Goal: Information Seeking & Learning: Learn about a topic

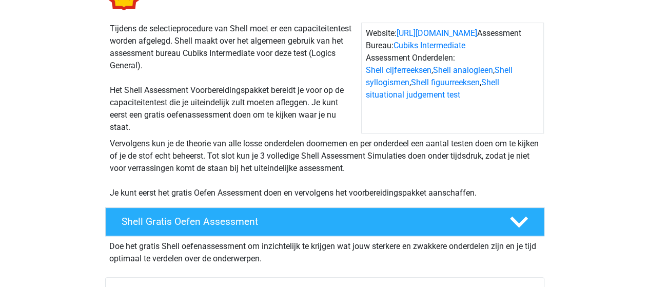
click at [172, 168] on div "Vervolgens kun je de theorie van alle losse onderdelen doornemen en per onderde…" at bounding box center [325, 168] width 438 height 62
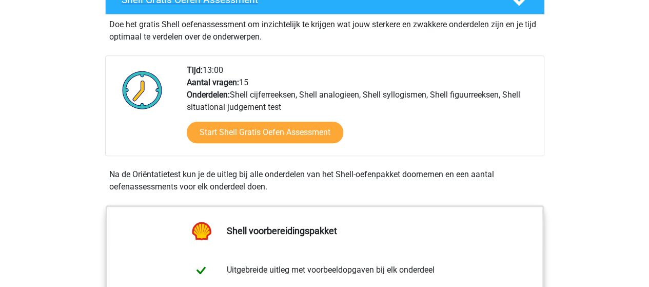
scroll to position [289, 0]
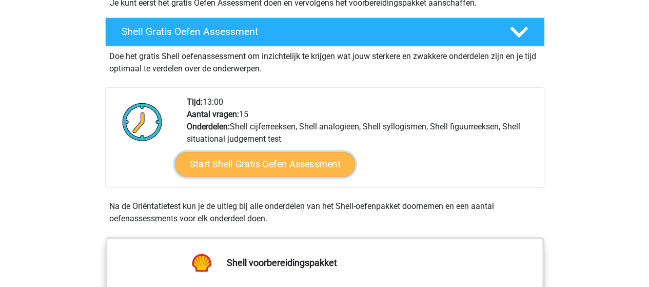
click at [272, 162] on link "Start Shell Gratis Oefen Assessment" at bounding box center [265, 164] width 180 height 25
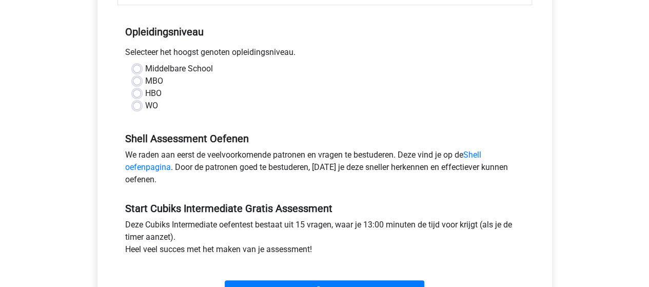
scroll to position [248, 0]
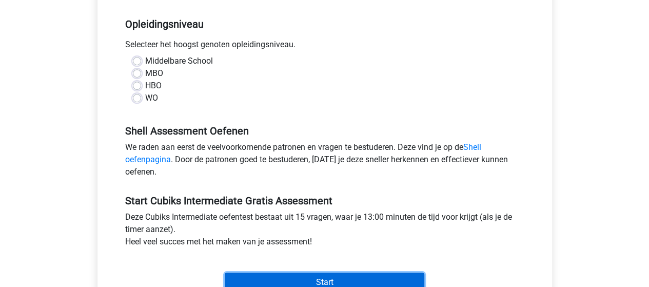
click at [285, 272] on input "Start" at bounding box center [324, 281] width 199 height 19
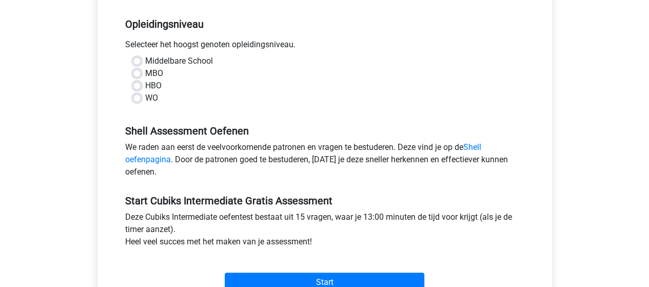
click at [149, 97] on div "Middelbare School MBO HBO WO" at bounding box center [324, 83] width 414 height 57
click at [142, 92] on div "WO" at bounding box center [325, 98] width 384 height 12
click at [145, 92] on label "WO" at bounding box center [151, 98] width 13 height 12
click at [139, 92] on input "WO" at bounding box center [137, 97] width 8 height 10
radio input "true"
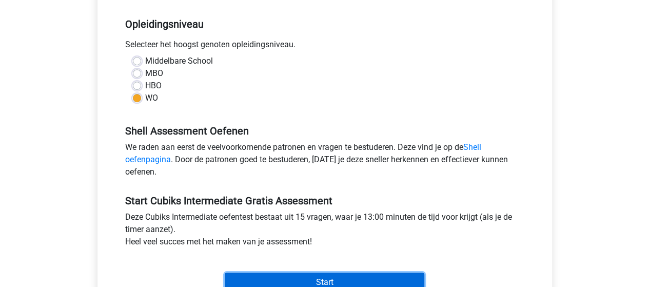
click at [326, 272] on input "Start" at bounding box center [324, 281] width 199 height 19
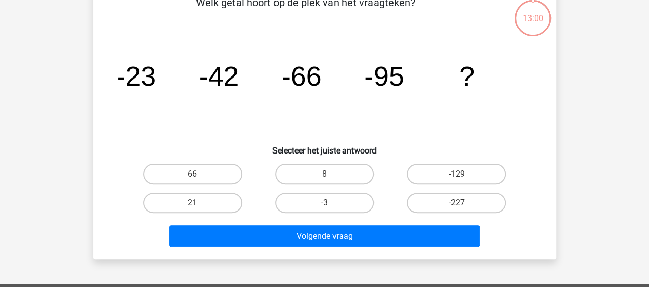
scroll to position [62, 0]
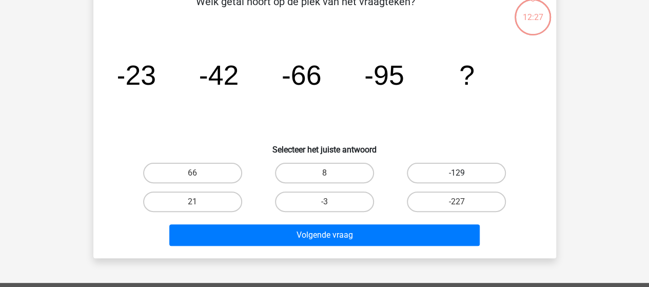
click at [431, 171] on label "-129" at bounding box center [456, 173] width 99 height 21
click at [456, 173] on input "-129" at bounding box center [459, 176] width 7 height 7
radio input "true"
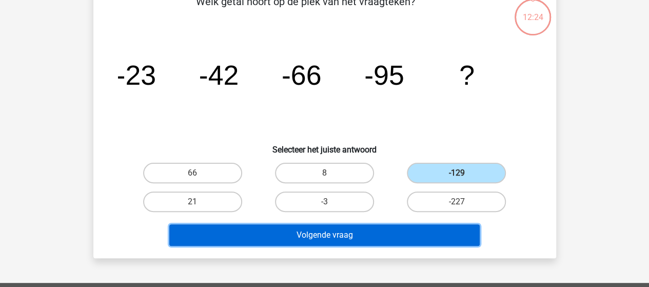
click at [359, 231] on button "Volgende vraag" at bounding box center [324, 235] width 310 height 22
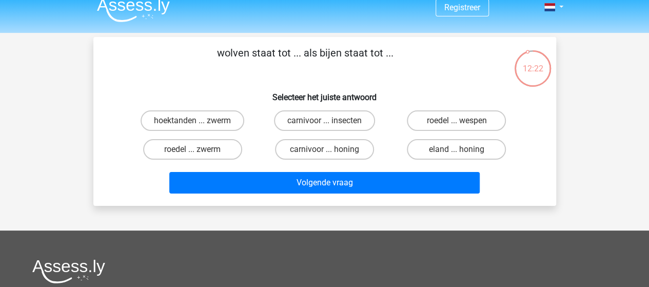
scroll to position [9, 0]
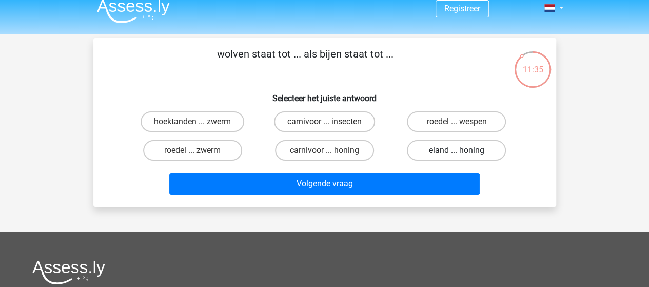
click at [426, 149] on label "eland ... honing" at bounding box center [456, 150] width 99 height 21
click at [456, 150] on input "eland ... honing" at bounding box center [459, 153] width 7 height 7
radio input "true"
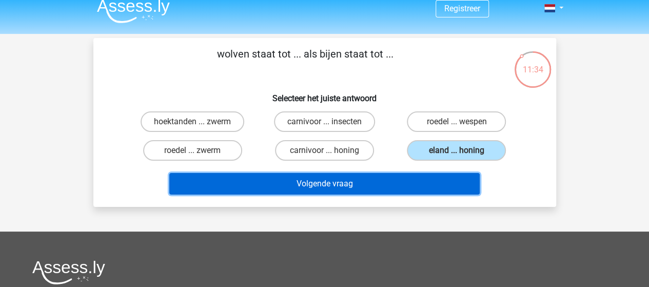
click at [389, 177] on button "Volgende vraag" at bounding box center [324, 184] width 310 height 22
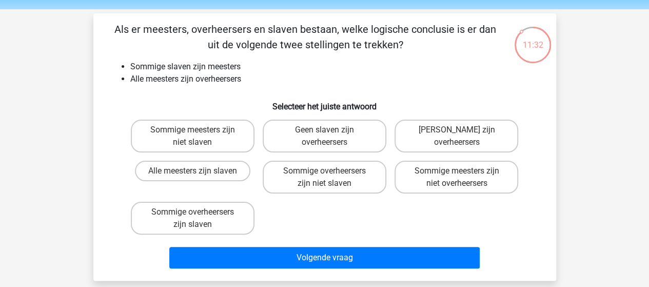
scroll to position [32, 0]
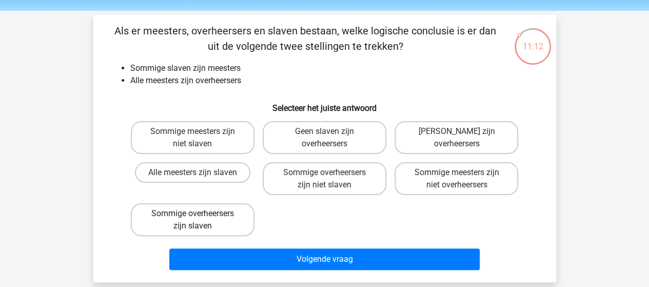
click at [232, 205] on label "Sommige overheersers zijn slaven" at bounding box center [193, 219] width 124 height 33
click at [199, 213] on input "Sommige overheersers zijn slaven" at bounding box center [195, 216] width 7 height 7
radio input "true"
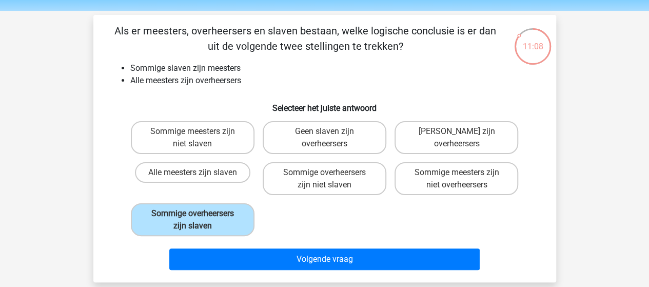
click at [308, 272] on div "Volgende vraag" at bounding box center [325, 261] width 396 height 26
click at [402, 137] on label "Geen meesters zijn overheersers" at bounding box center [456, 137] width 124 height 33
click at [456, 137] on input "Geen meesters zijn overheersers" at bounding box center [459, 134] width 7 height 7
radio input "true"
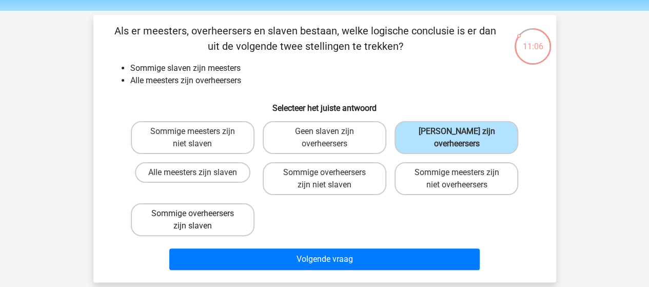
click at [193, 213] on label "Sommige overheersers zijn slaven" at bounding box center [193, 219] width 124 height 33
click at [193, 213] on input "Sommige overheersers zijn slaven" at bounding box center [195, 216] width 7 height 7
radio input "true"
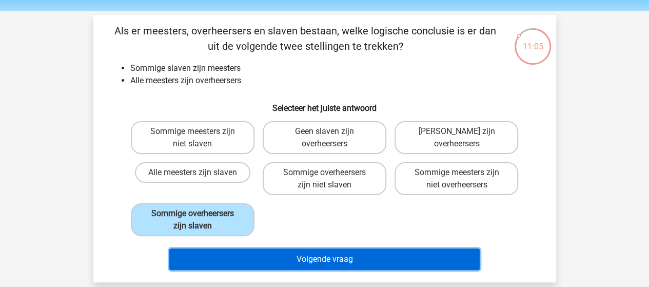
click at [299, 264] on button "Volgende vraag" at bounding box center [324, 259] width 310 height 22
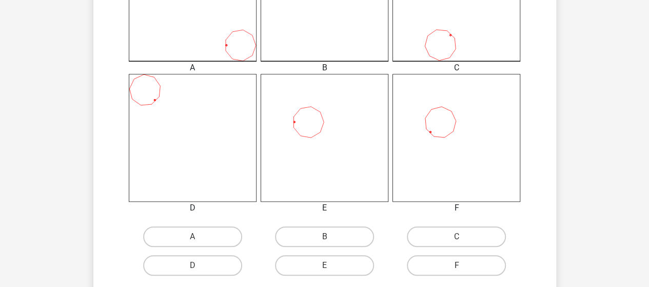
scroll to position [357, 0]
click at [290, 128] on icon at bounding box center [325, 137] width 128 height 128
click at [328, 269] on input "E" at bounding box center [327, 268] width 7 height 7
radio input "true"
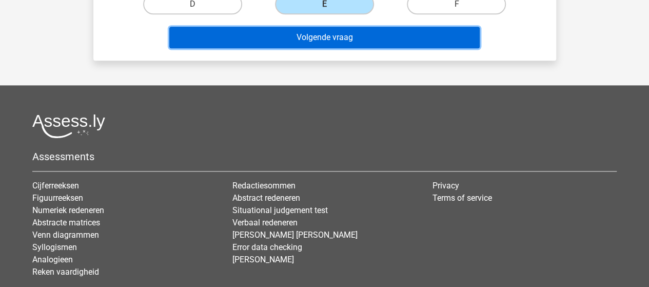
click at [347, 38] on button "Volgende vraag" at bounding box center [324, 38] width 310 height 22
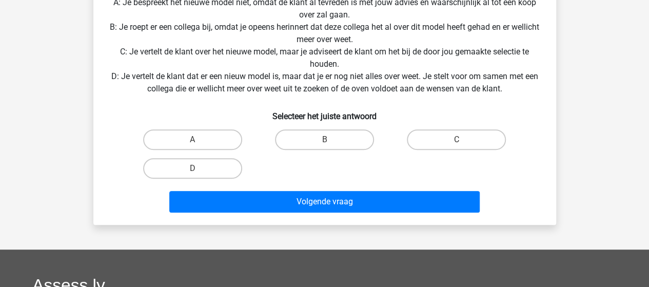
scroll to position [233, 0]
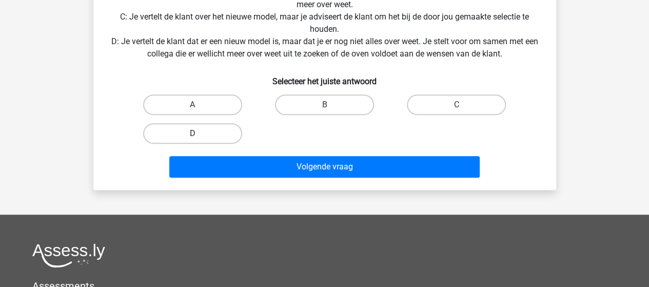
click at [205, 134] on label "D" at bounding box center [192, 133] width 99 height 21
click at [199, 134] on input "D" at bounding box center [195, 136] width 7 height 7
radio input "true"
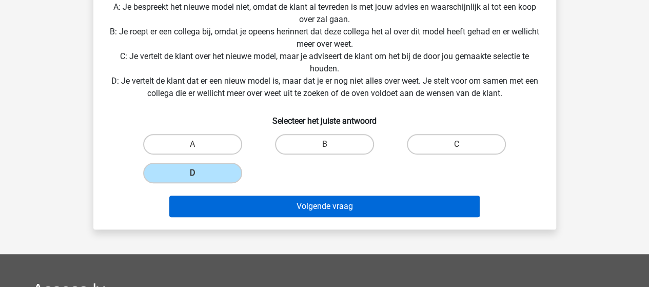
scroll to position [195, 0]
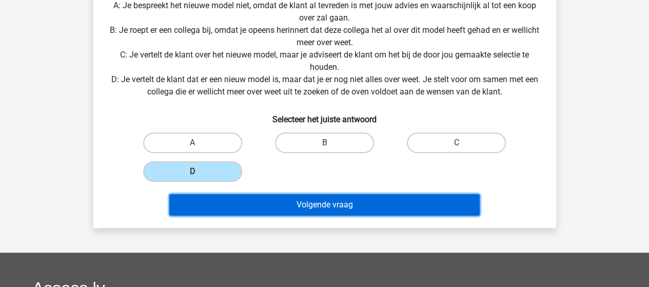
click at [271, 215] on button "Volgende vraag" at bounding box center [324, 205] width 310 height 22
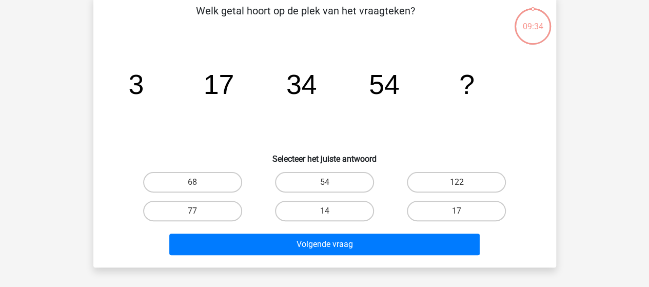
scroll to position [47, 0]
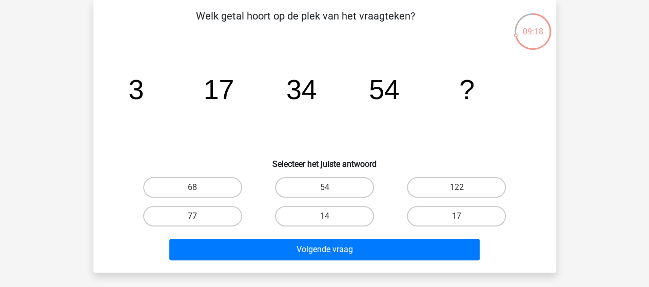
click at [230, 213] on label "77" at bounding box center [192, 216] width 99 height 21
click at [199, 216] on input "77" at bounding box center [195, 219] width 7 height 7
radio input "true"
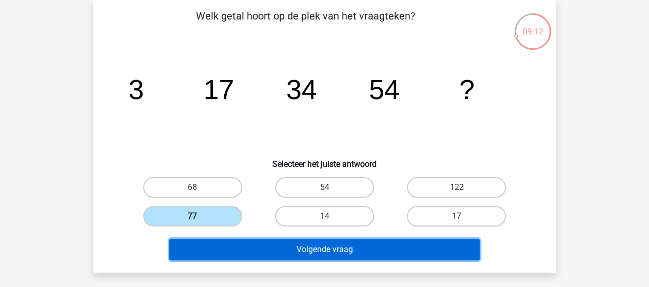
click at [319, 244] on button "Volgende vraag" at bounding box center [324, 249] width 310 height 22
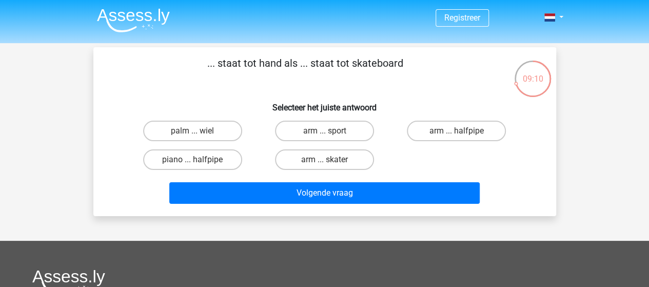
scroll to position [1, 0]
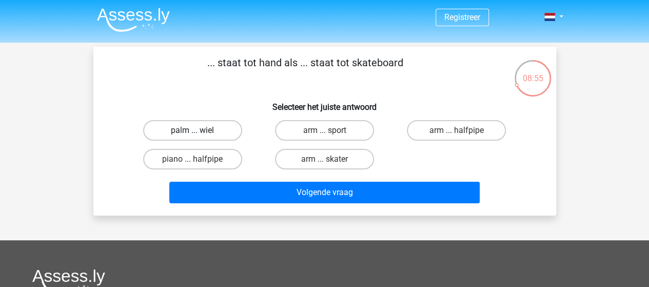
click at [203, 124] on label "palm ... wiel" at bounding box center [192, 130] width 99 height 21
click at [199, 130] on input "palm ... wiel" at bounding box center [195, 133] width 7 height 7
radio input "true"
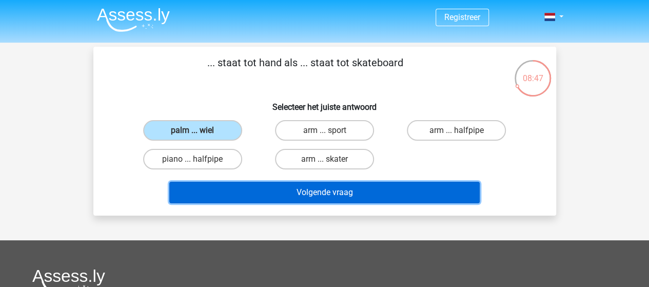
drag, startPoint x: 291, startPoint y: 191, endPoint x: 224, endPoint y: 106, distance: 108.4
click at [225, 106] on div "... staat tot hand als ... staat tot skateboard Selecteer het juiste antwoord p…" at bounding box center [324, 131] width 454 height 152
click at [285, 182] on button "Volgende vraag" at bounding box center [324, 193] width 310 height 22
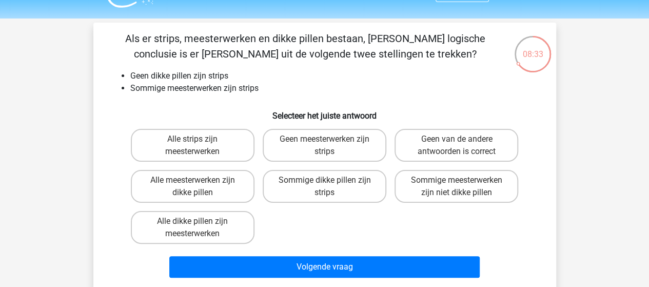
scroll to position [0, 0]
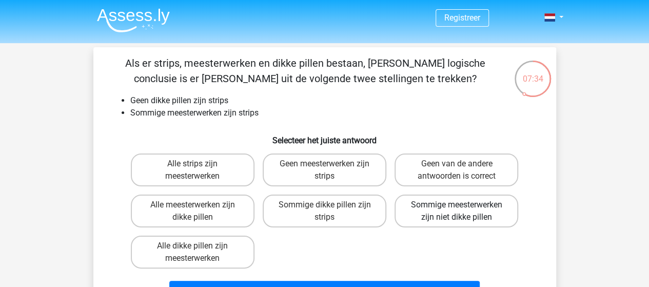
click at [418, 214] on label "Sommige meesterwerken zijn niet dikke pillen" at bounding box center [456, 210] width 124 height 33
click at [456, 211] on input "Sommige meesterwerken zijn niet dikke pillen" at bounding box center [459, 208] width 7 height 7
radio input "true"
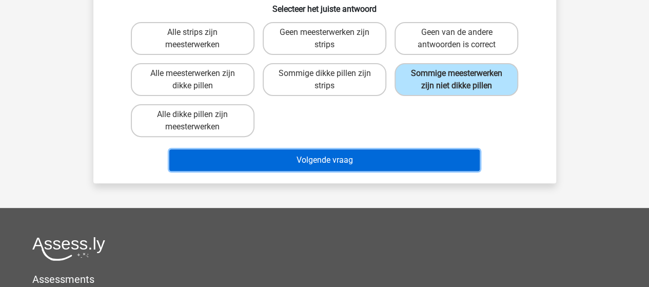
click at [301, 166] on button "Volgende vraag" at bounding box center [324, 160] width 310 height 22
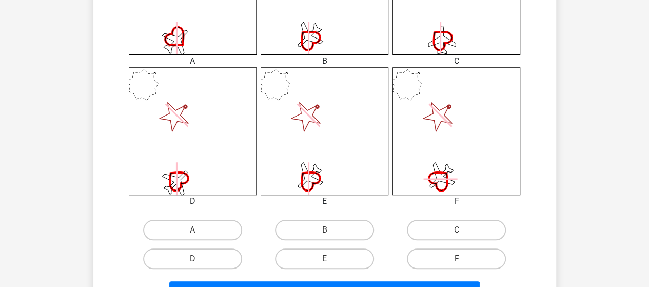
scroll to position [364, 0]
click at [282, 104] on icon at bounding box center [325, 131] width 128 height 128
click at [322, 258] on label "E" at bounding box center [324, 258] width 99 height 21
click at [324, 258] on input "E" at bounding box center [327, 261] width 7 height 7
radio input "true"
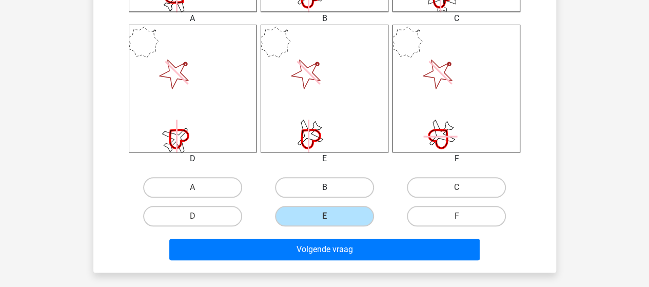
scroll to position [406, 0]
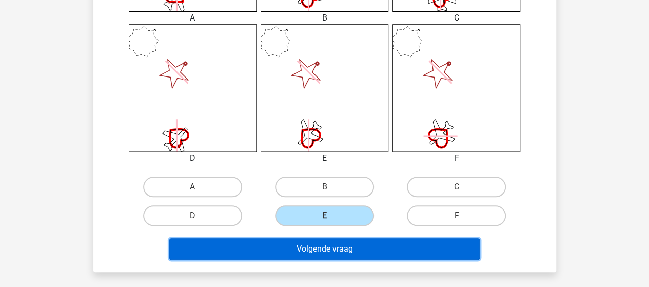
click at [398, 241] on button "Volgende vraag" at bounding box center [324, 249] width 310 height 22
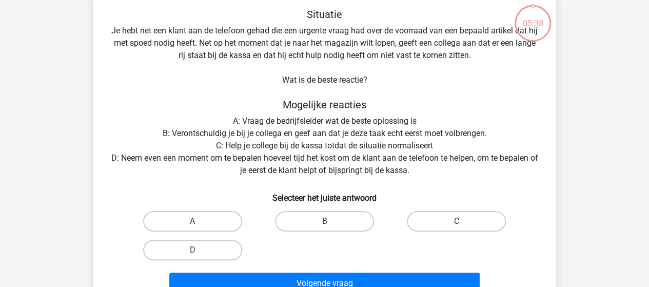
scroll to position [47, 0]
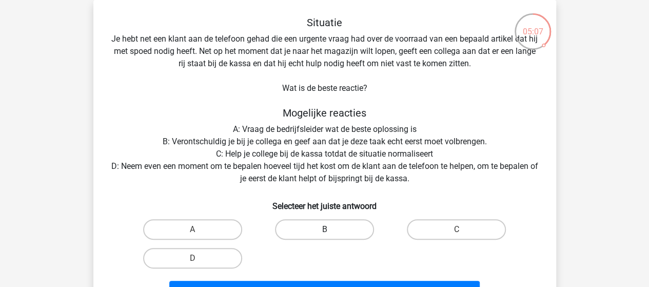
click at [314, 226] on label "B" at bounding box center [324, 229] width 99 height 21
click at [324, 229] on input "B" at bounding box center [327, 232] width 7 height 7
radio input "true"
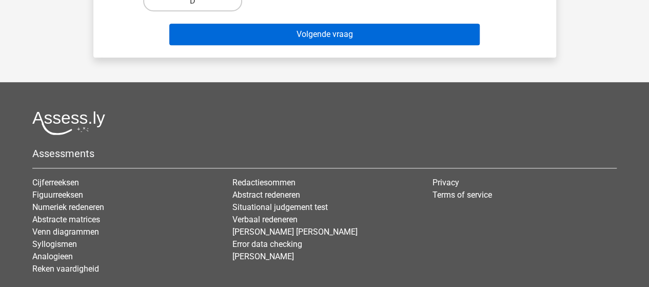
scroll to position [305, 0]
click at [355, 38] on button "Volgende vraag" at bounding box center [324, 34] width 310 height 22
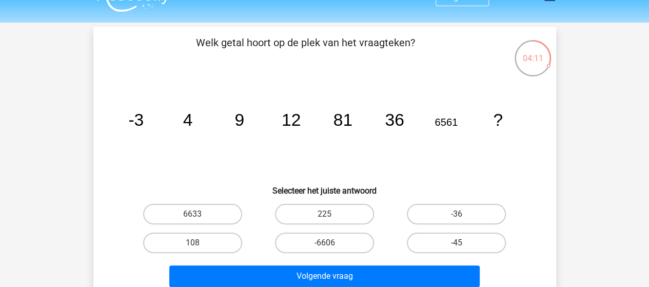
scroll to position [20, 0]
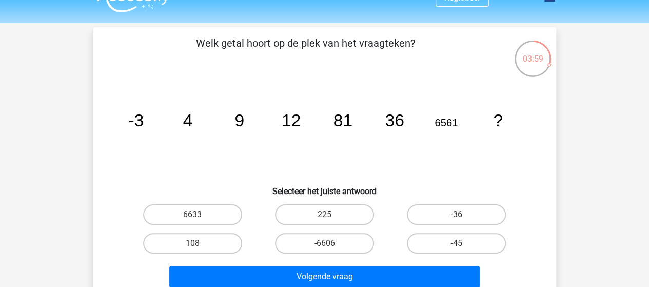
click at [390, 124] on tspan "36" at bounding box center [394, 120] width 19 height 19
click at [354, 117] on icon "image/svg+xml -3 4 9 12 81 36 6561 ?" at bounding box center [324, 126] width 413 height 104
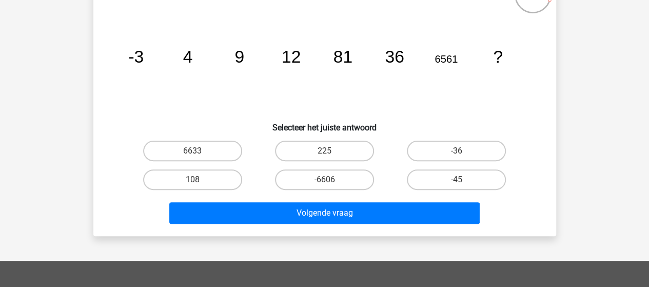
scroll to position [84, 0]
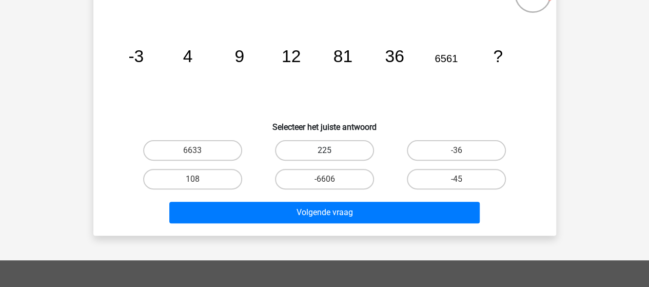
click at [356, 152] on label "225" at bounding box center [324, 150] width 99 height 21
click at [331, 152] on input "225" at bounding box center [327, 153] width 7 height 7
radio input "true"
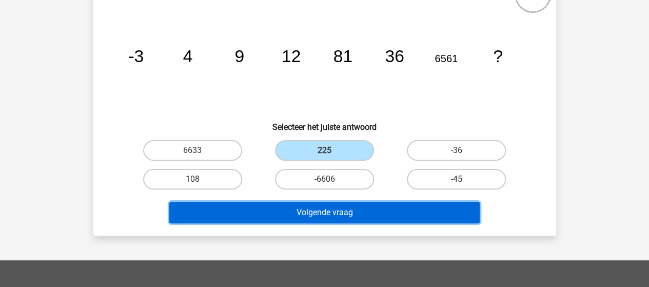
click at [344, 217] on button "Volgende vraag" at bounding box center [324, 213] width 310 height 22
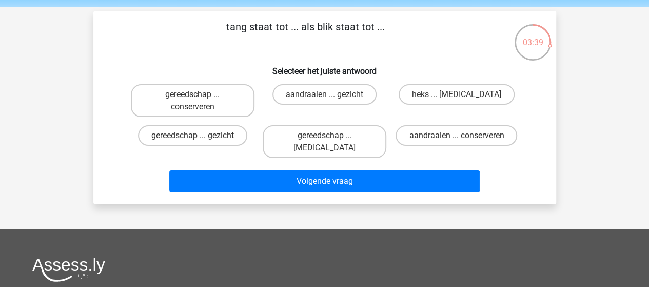
scroll to position [37, 0]
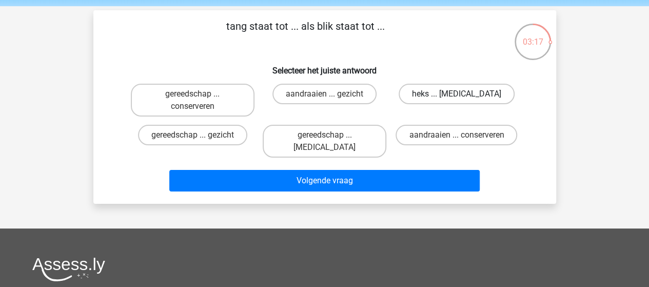
click at [426, 88] on label "heks ... ogen" at bounding box center [456, 94] width 116 height 21
click at [456, 94] on input "heks ... ogen" at bounding box center [459, 97] width 7 height 7
radio input "true"
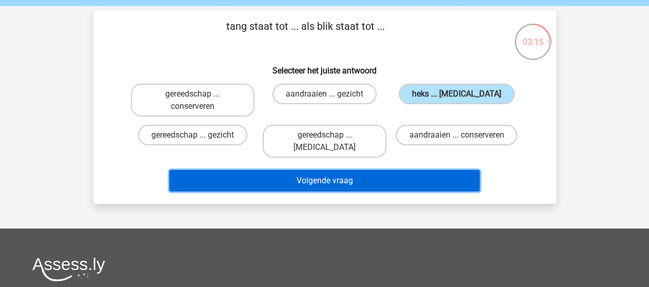
click at [413, 170] on button "Volgende vraag" at bounding box center [324, 181] width 310 height 22
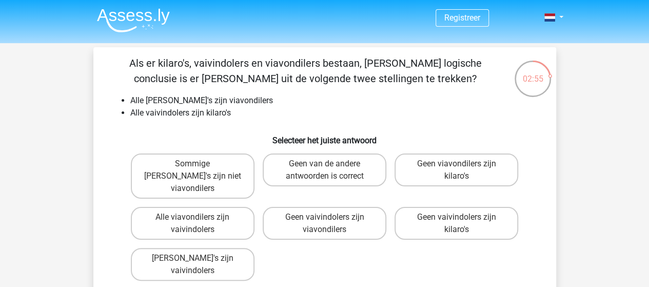
scroll to position [1, 0]
click at [210, 206] on label "Alle viavondilers zijn vaivindolers" at bounding box center [193, 222] width 124 height 33
click at [199, 216] on input "Alle viavondilers zijn vaivindolers" at bounding box center [195, 219] width 7 height 7
radio input "true"
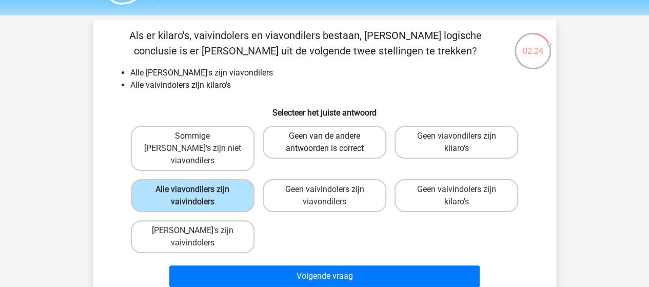
scroll to position [30, 0]
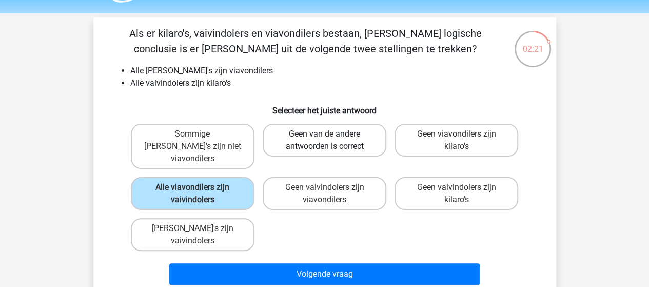
click at [339, 152] on label "Geen van de andere antwoorden is correct" at bounding box center [325, 140] width 124 height 33
click at [331, 141] on input "Geen van de andere antwoorden is correct" at bounding box center [327, 137] width 7 height 7
radio input "true"
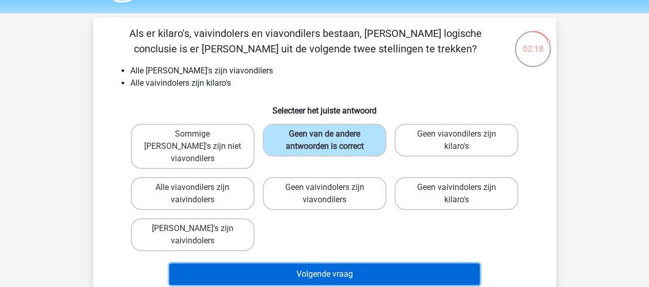
click at [329, 268] on button "Volgende vraag" at bounding box center [324, 274] width 310 height 22
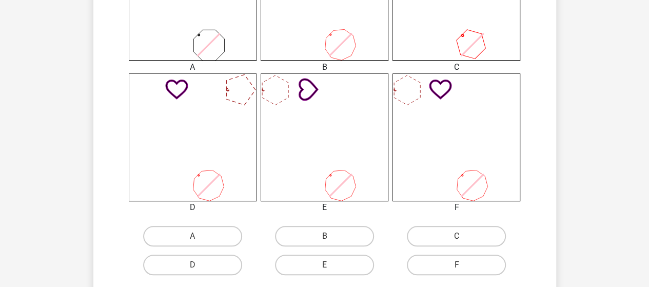
scroll to position [359, 0]
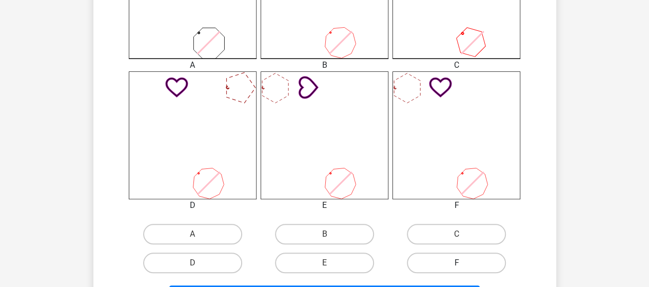
click at [452, 260] on label "F" at bounding box center [456, 262] width 99 height 21
click at [456, 263] on input "F" at bounding box center [459, 266] width 7 height 7
radio input "true"
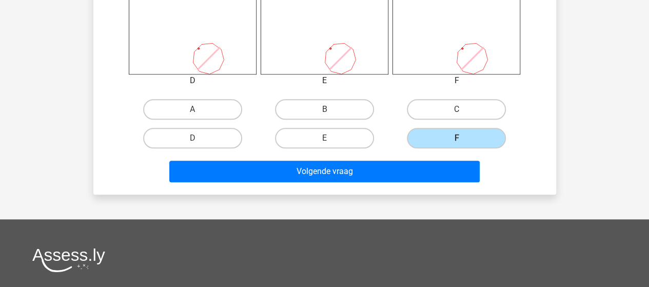
scroll to position [484, 0]
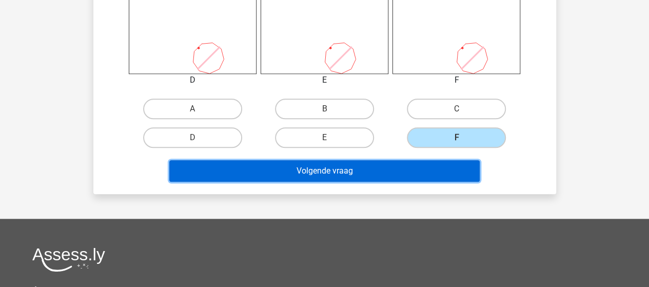
click at [407, 166] on button "Volgende vraag" at bounding box center [324, 171] width 310 height 22
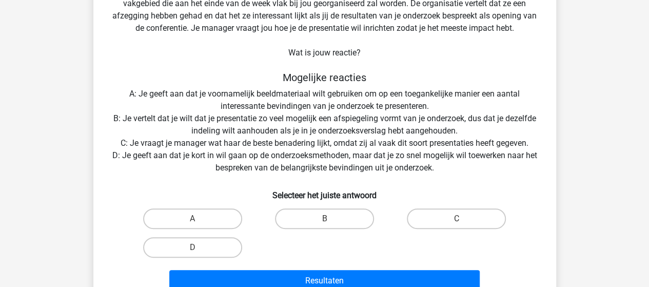
scroll to position [108, 0]
click at [304, 221] on label "B" at bounding box center [324, 218] width 99 height 21
click at [324, 221] on input "B" at bounding box center [327, 221] width 7 height 7
radio input "true"
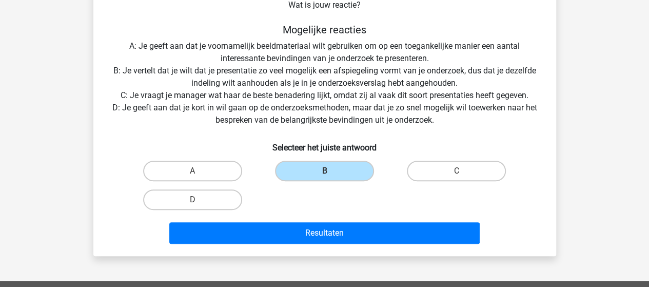
scroll to position [158, 0]
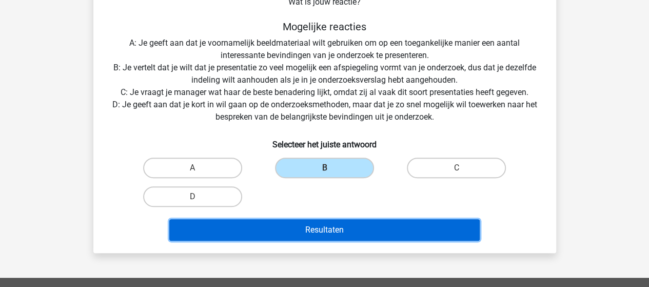
click at [312, 232] on button "Resultaten" at bounding box center [324, 230] width 310 height 22
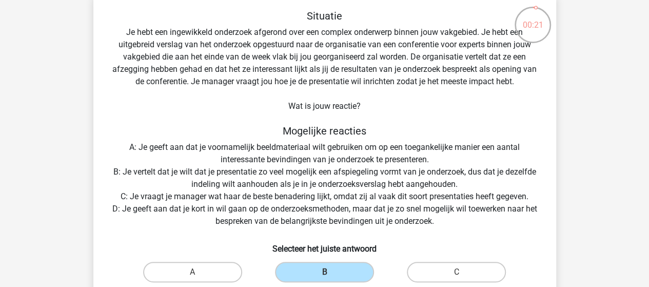
scroll to position [50, 0]
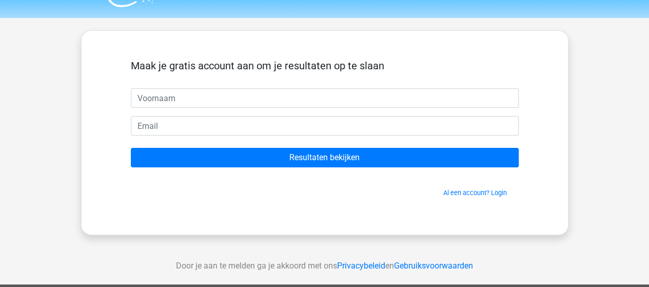
scroll to position [26, 0]
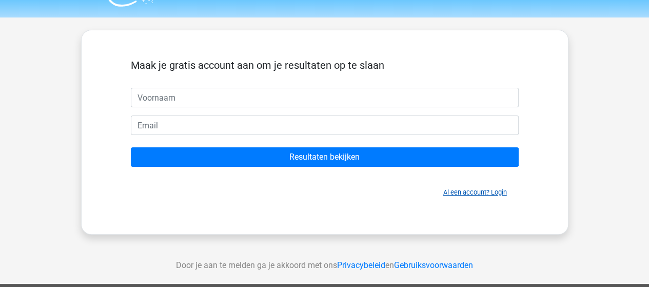
click at [477, 190] on link "Al een account? Login" at bounding box center [475, 192] width 64 height 8
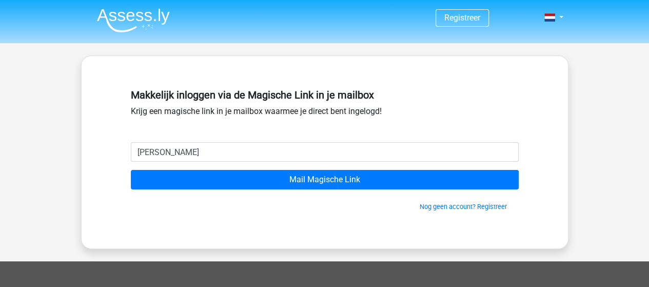
type input "maurinsboonstra@hotmail.com"
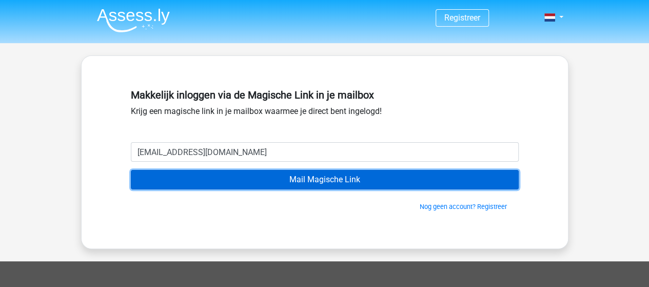
click at [309, 178] on input "Mail Magische Link" at bounding box center [325, 179] width 388 height 19
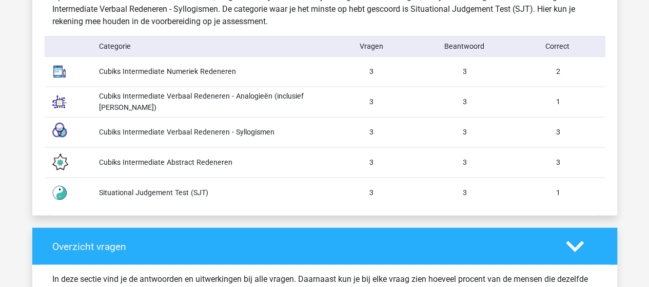
scroll to position [942, 0]
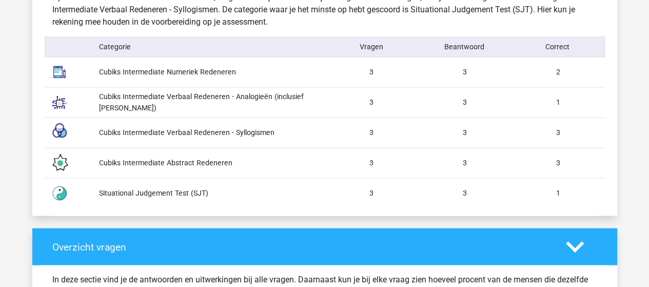
click at [193, 190] on div "Situational Judgement Test (SJT)" at bounding box center [207, 192] width 233 height 11
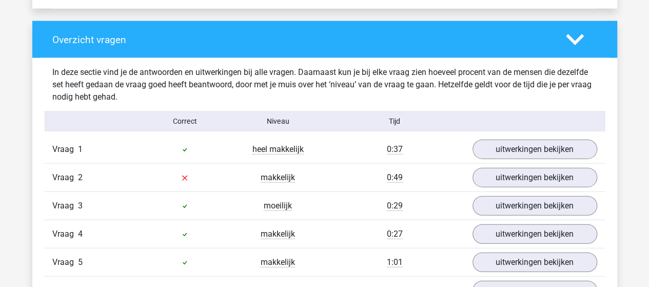
scroll to position [1151, 0]
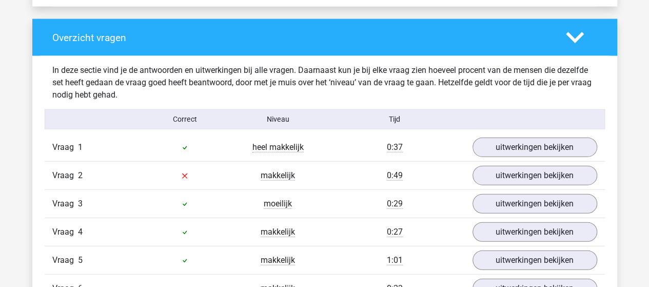
click at [161, 169] on div at bounding box center [184, 175] width 93 height 12
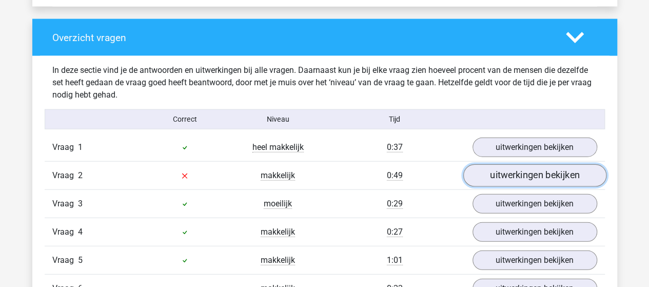
click at [522, 169] on link "uitwerkingen bekijken" at bounding box center [534, 176] width 143 height 23
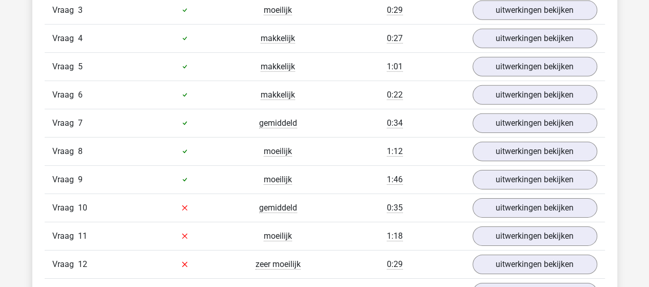
scroll to position [1576, 0]
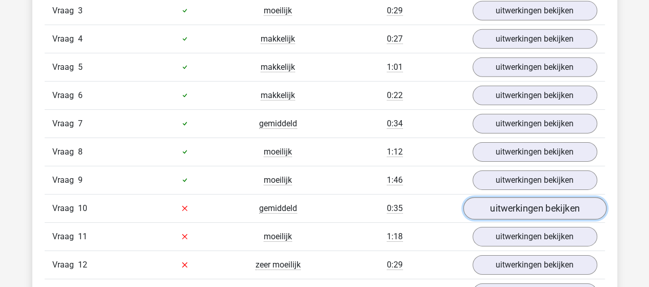
click at [500, 202] on link "uitwerkingen bekijken" at bounding box center [534, 208] width 143 height 23
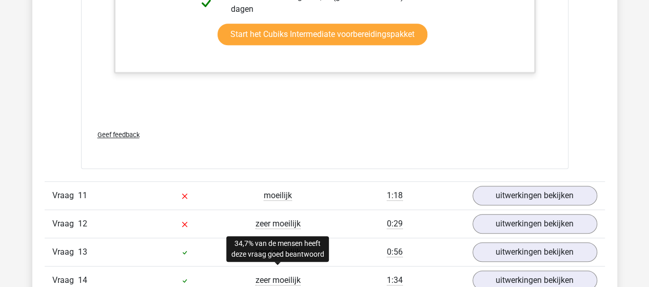
scroll to position [2319, 0]
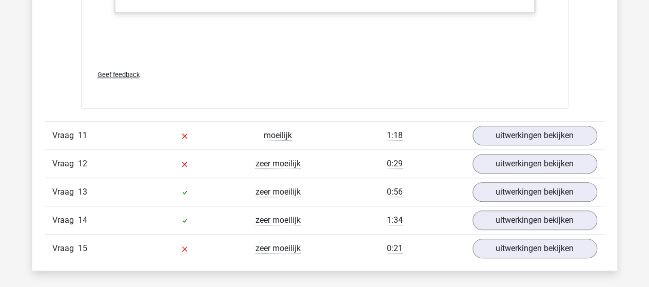
click at [468, 139] on div "Vraag 11 moeilijk 1:18 uitwerkingen bekijken" at bounding box center [325, 135] width 560 height 28
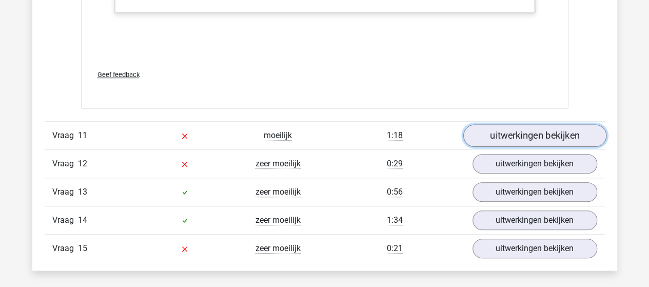
click at [492, 132] on link "uitwerkingen bekijken" at bounding box center [534, 135] width 143 height 23
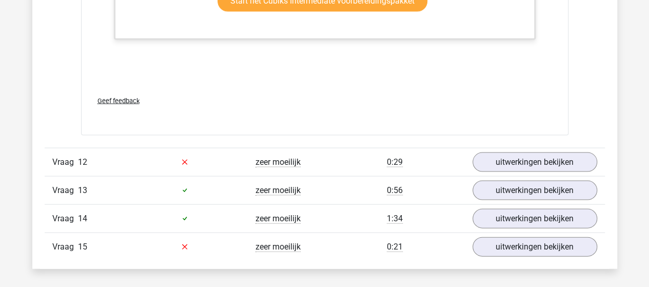
scroll to position [2965, 0]
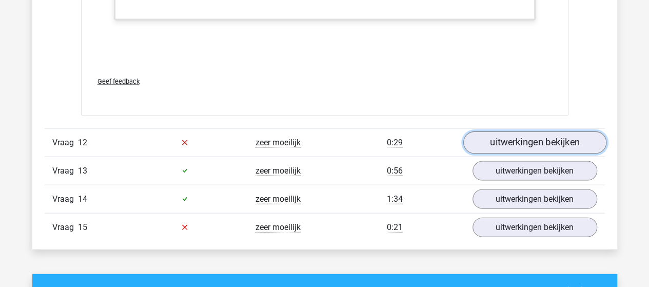
click at [487, 131] on link "uitwerkingen bekijken" at bounding box center [534, 142] width 143 height 23
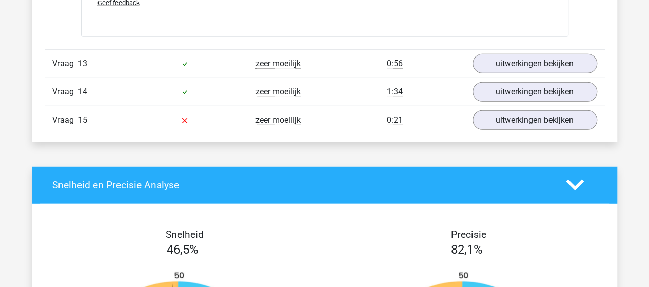
scroll to position [3324, 0]
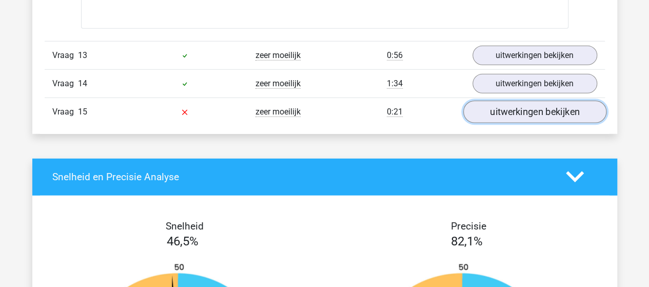
click at [544, 102] on link "uitwerkingen bekijken" at bounding box center [534, 112] width 143 height 23
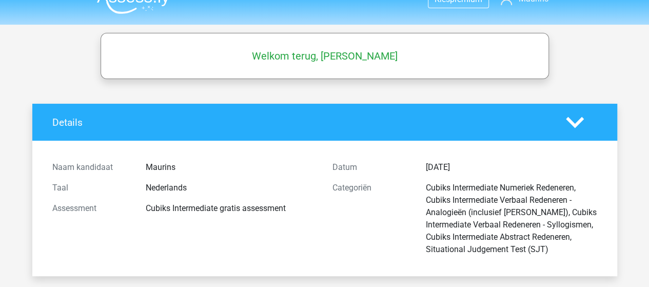
scroll to position [0, 0]
